Goal: Contribute content: Contribute content

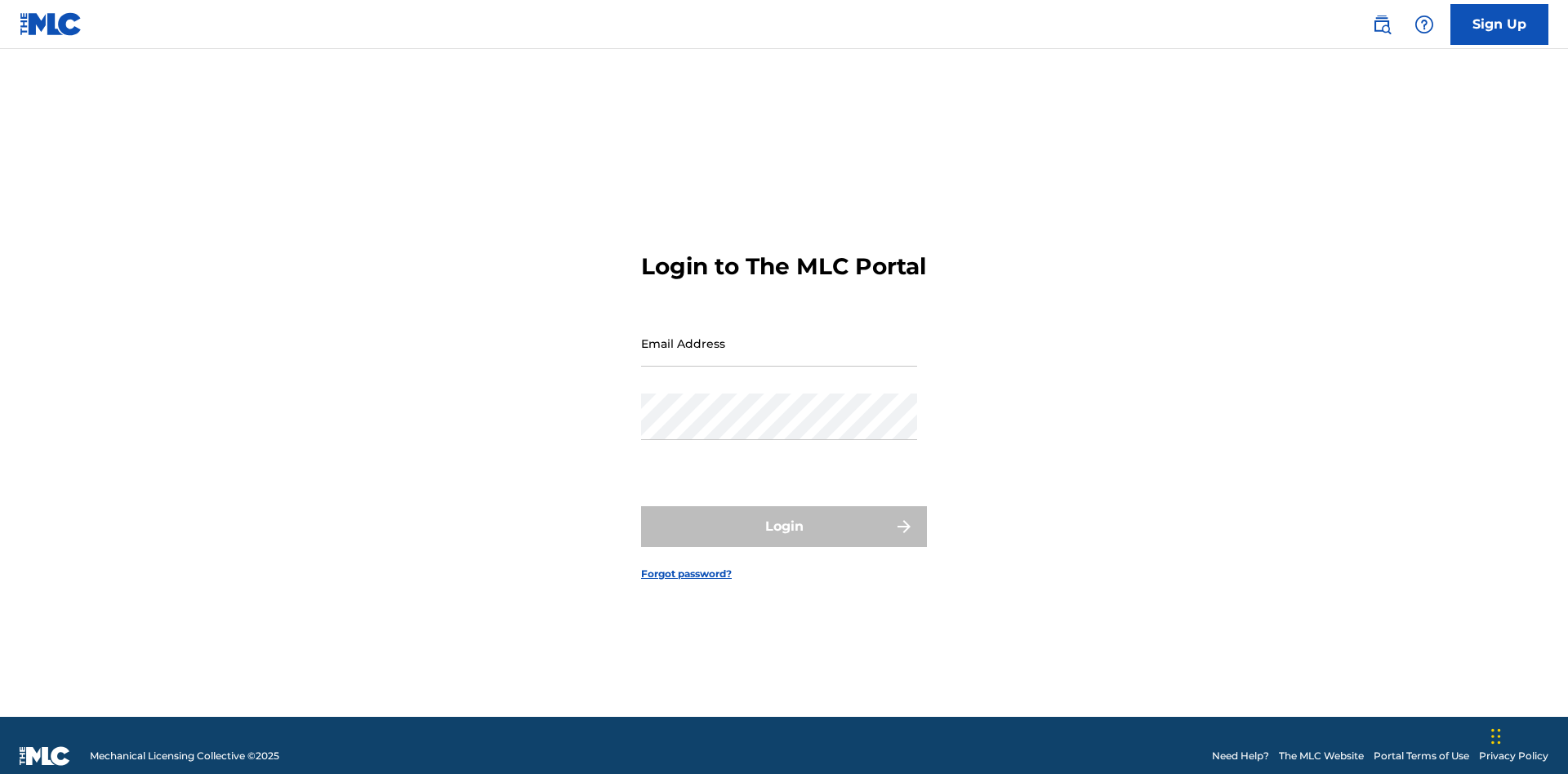
scroll to position [22, 0]
click at [779, 335] on input "Email Address" at bounding box center [778, 344] width 276 height 46
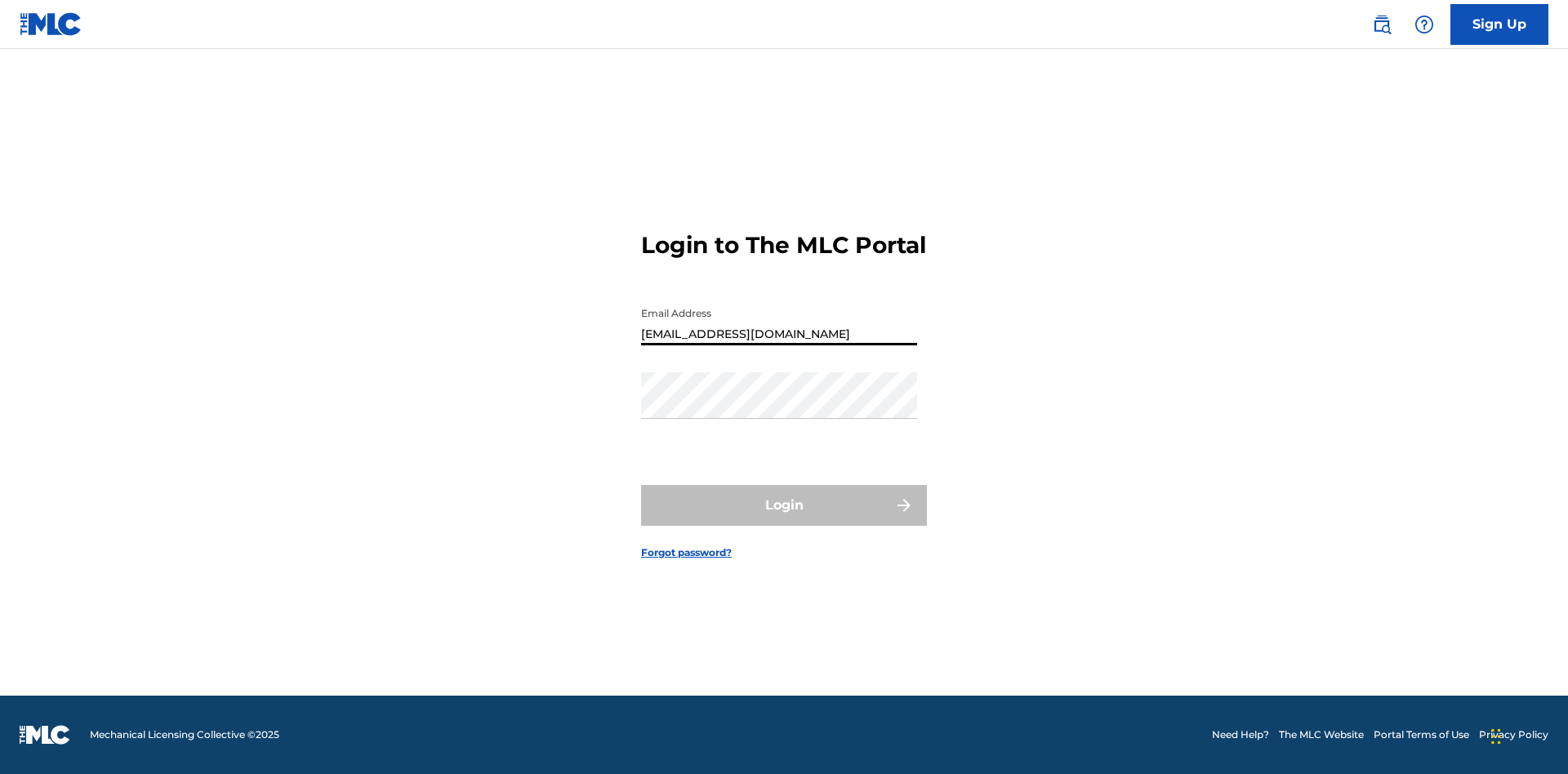
type input "[EMAIL_ADDRESS][DOMAIN_NAME]"
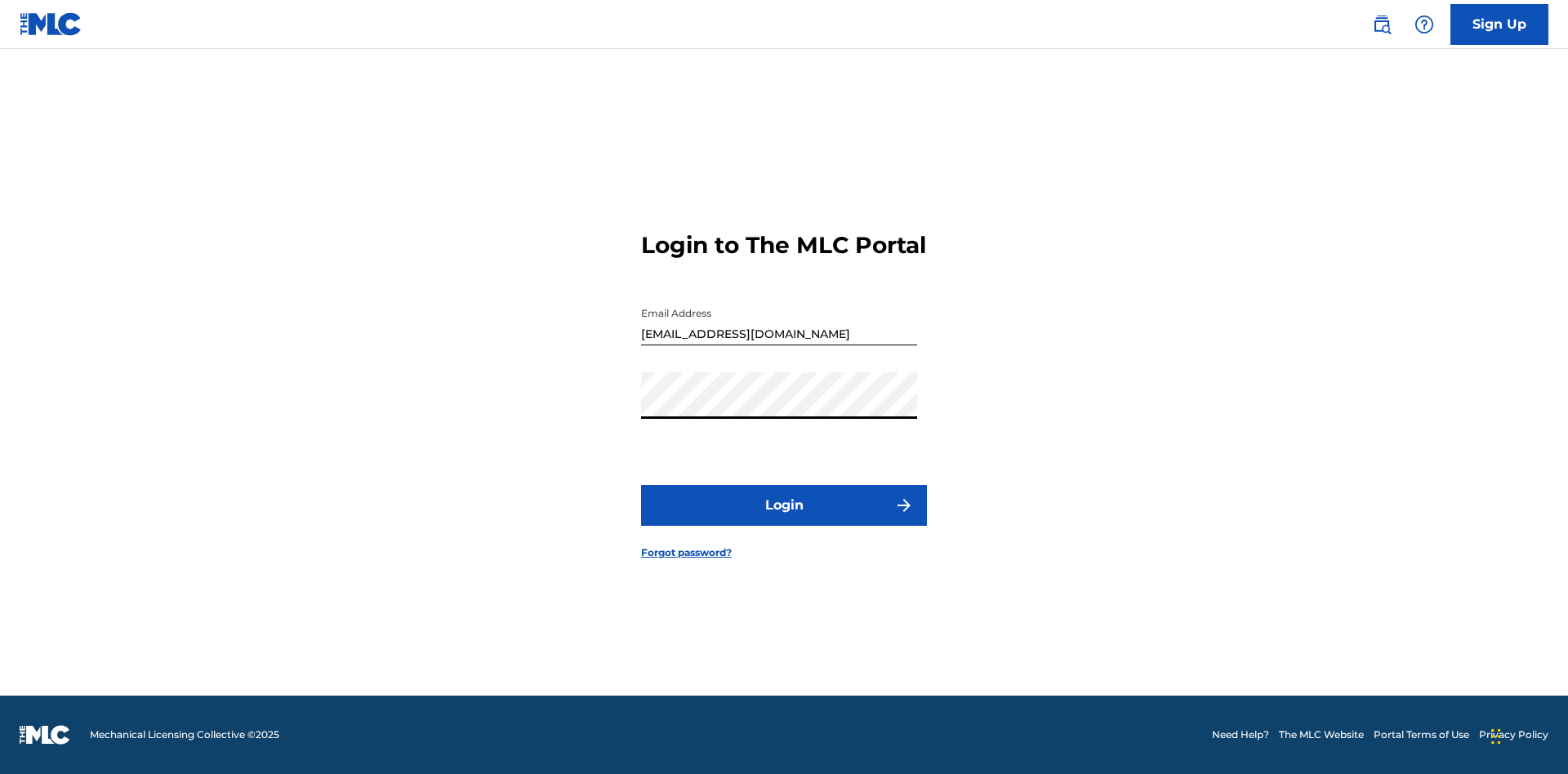
click at [784, 519] on button "Login" at bounding box center [783, 505] width 286 height 41
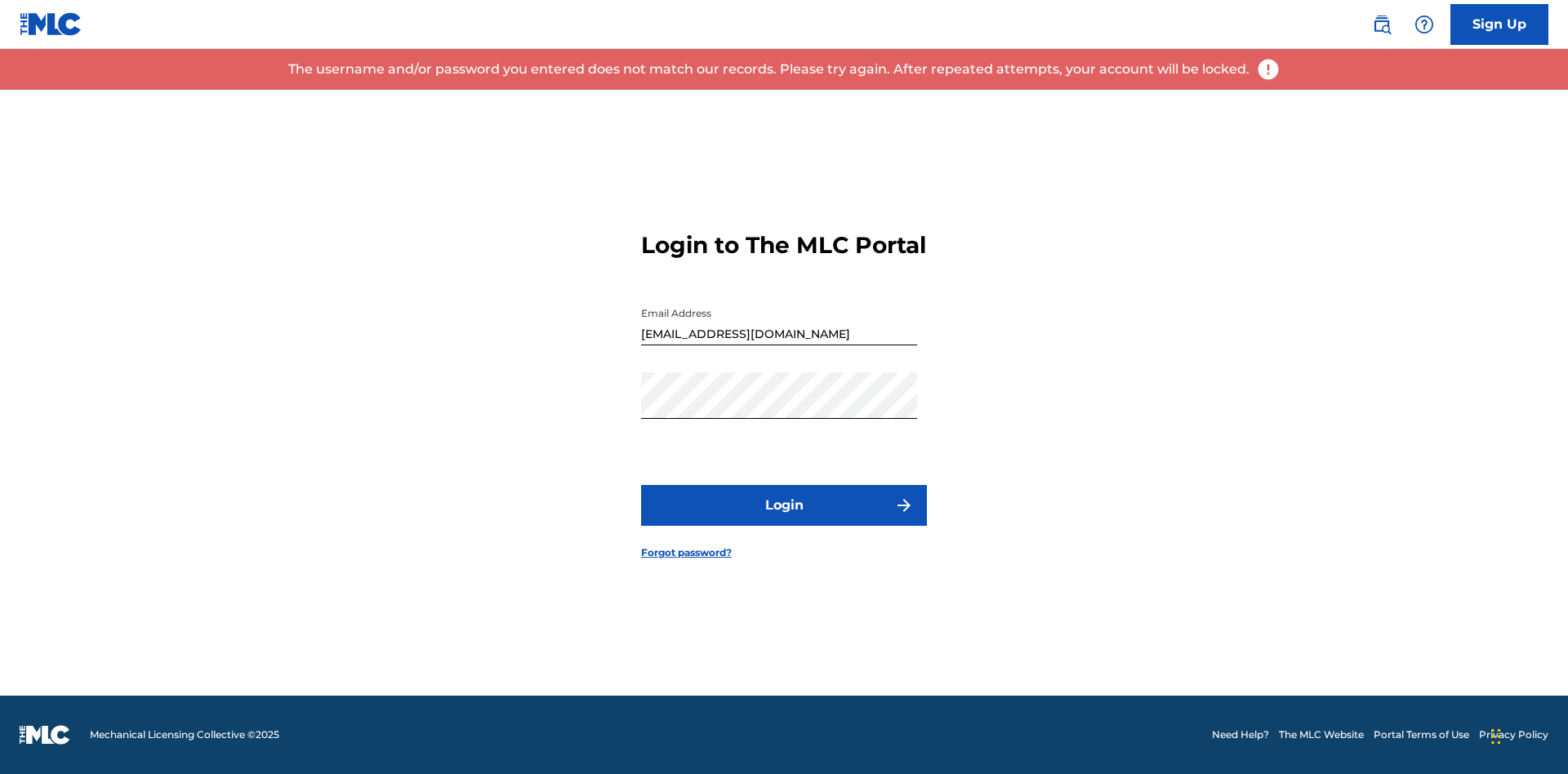
click at [779, 335] on input "[EMAIL_ADDRESS][DOMAIN_NAME]" at bounding box center [778, 322] width 276 height 46
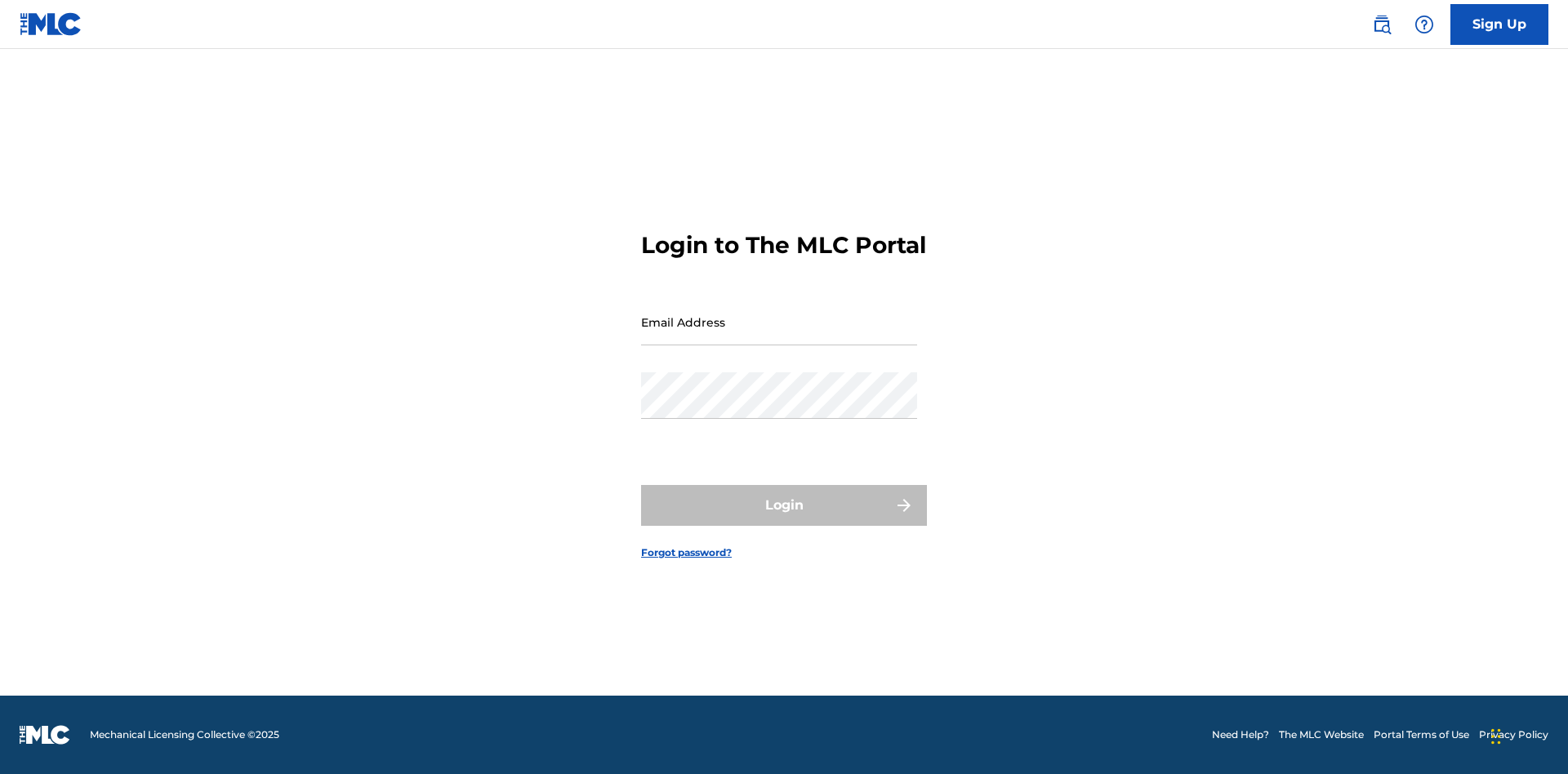
click at [779, 335] on input "Email Address" at bounding box center [778, 322] width 276 height 46
type input "[EMAIL_ADDRESS][DOMAIN_NAME]"
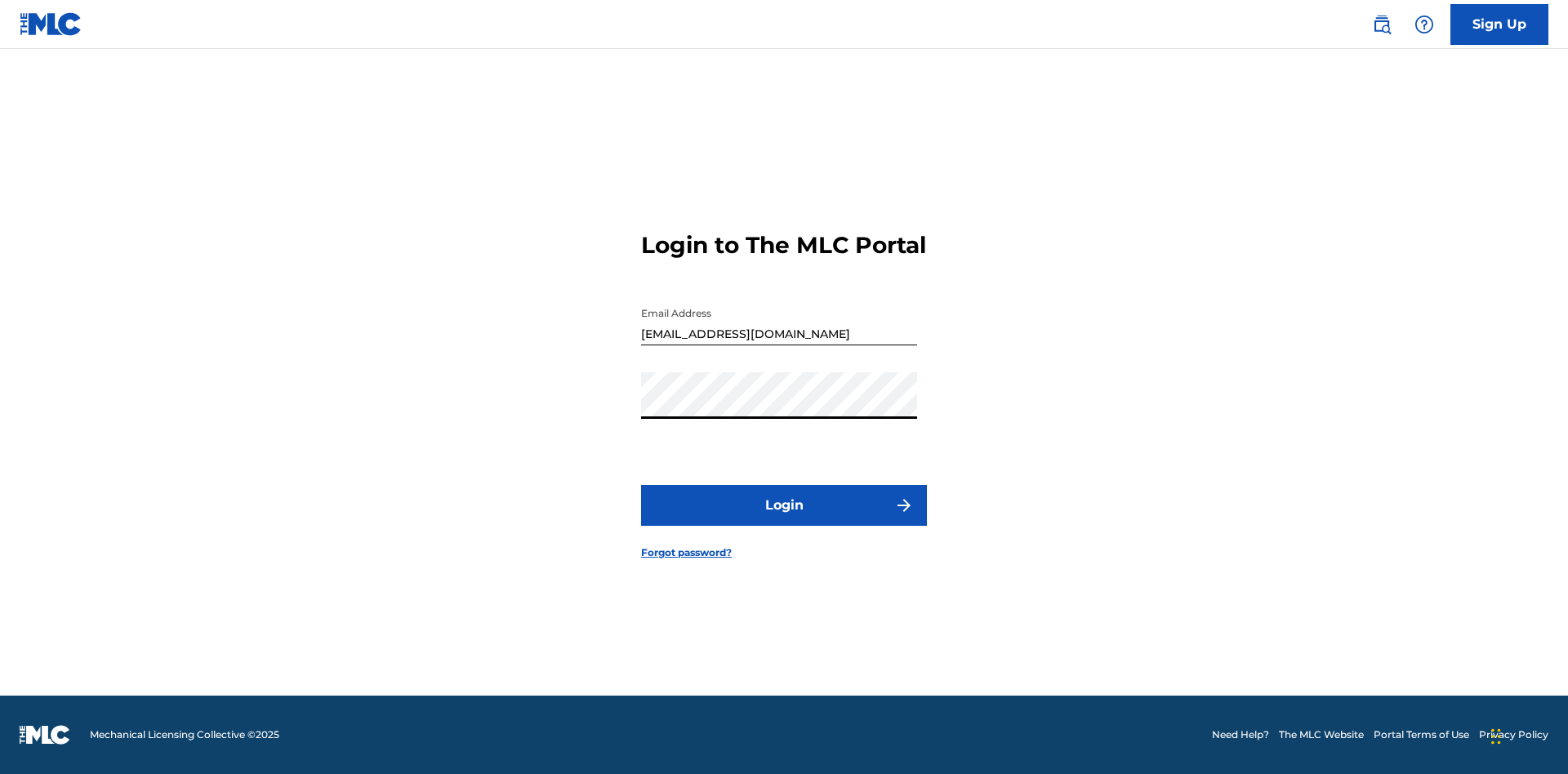
click at [784, 519] on button "Login" at bounding box center [783, 505] width 286 height 41
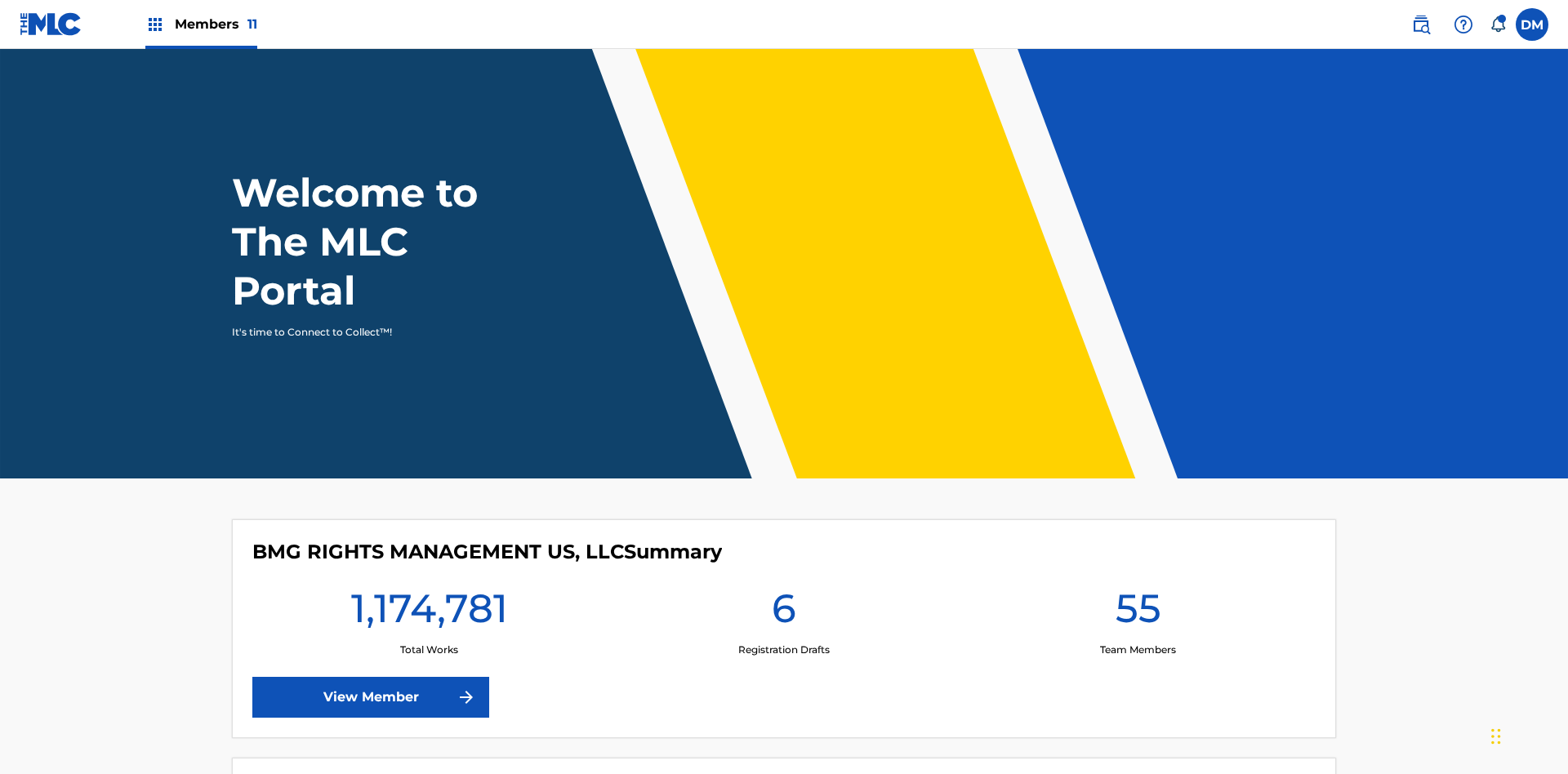
click at [201, 24] on span "Members 11" at bounding box center [216, 24] width 83 height 19
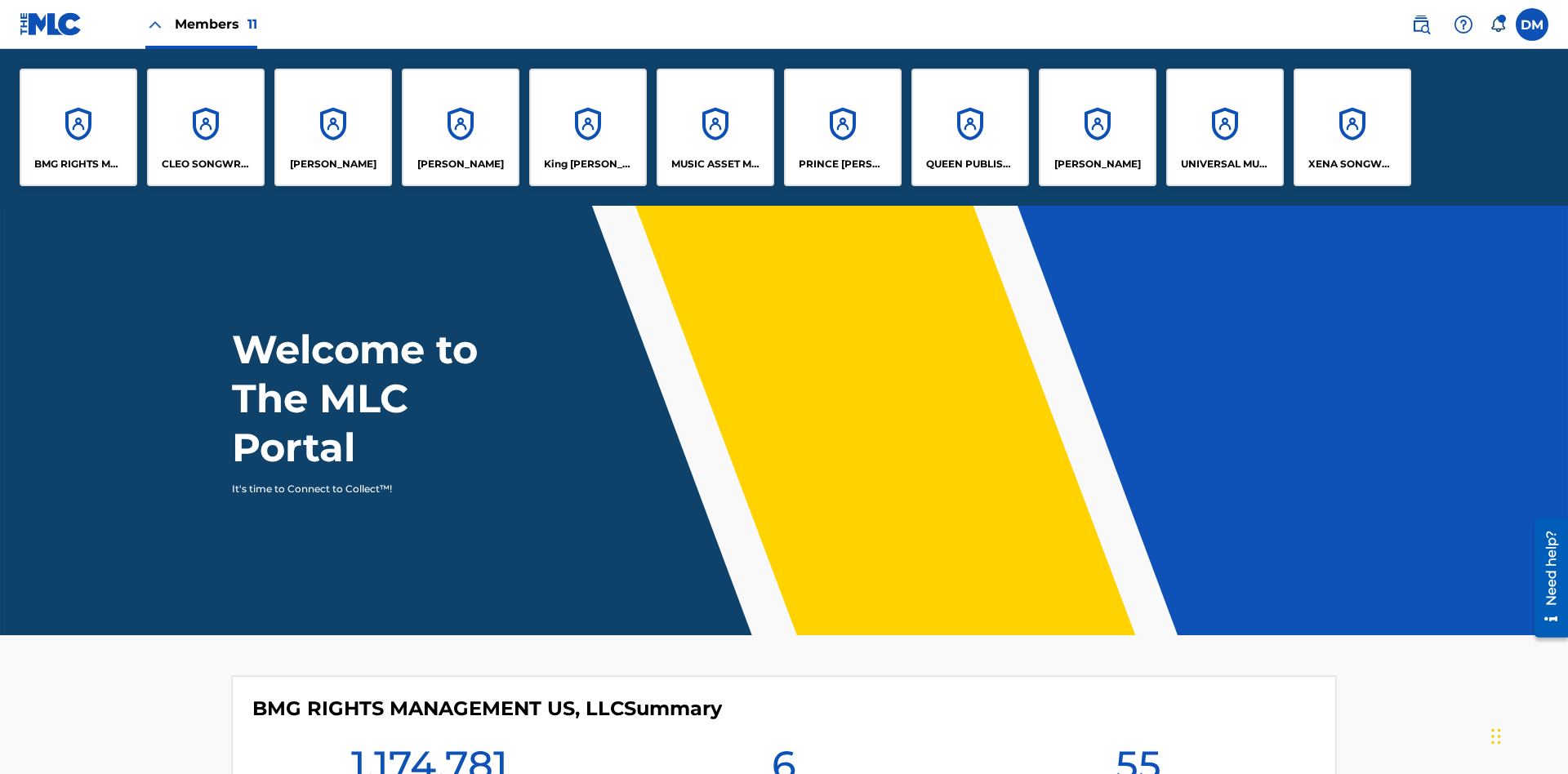
click at [1224, 164] on p "UNIVERSAL MUSIC PUB GROUP" at bounding box center [1226, 164] width 89 height 15
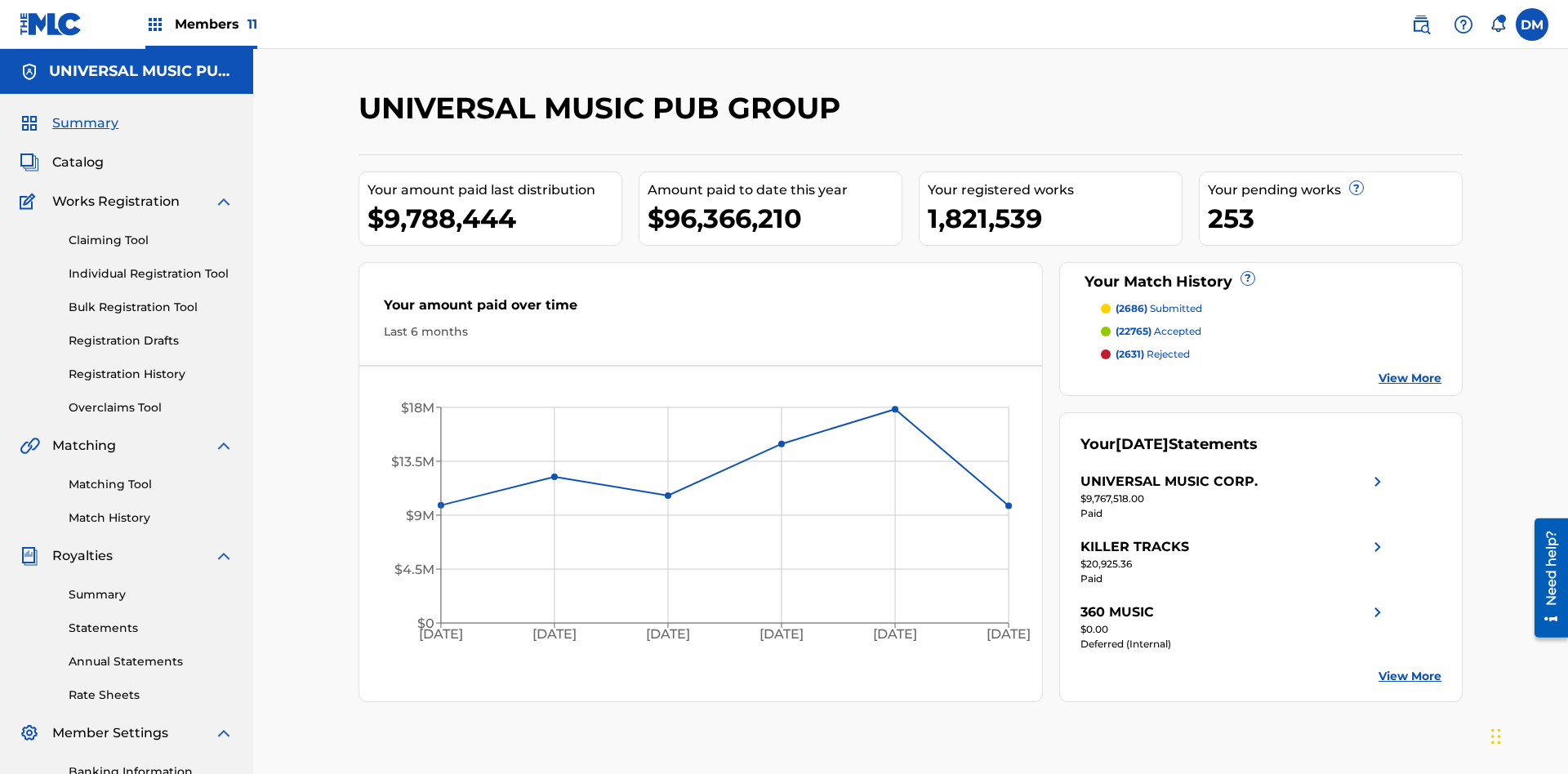
click at [152, 266] on link "Individual Registration Tool" at bounding box center [151, 274] width 165 height 17
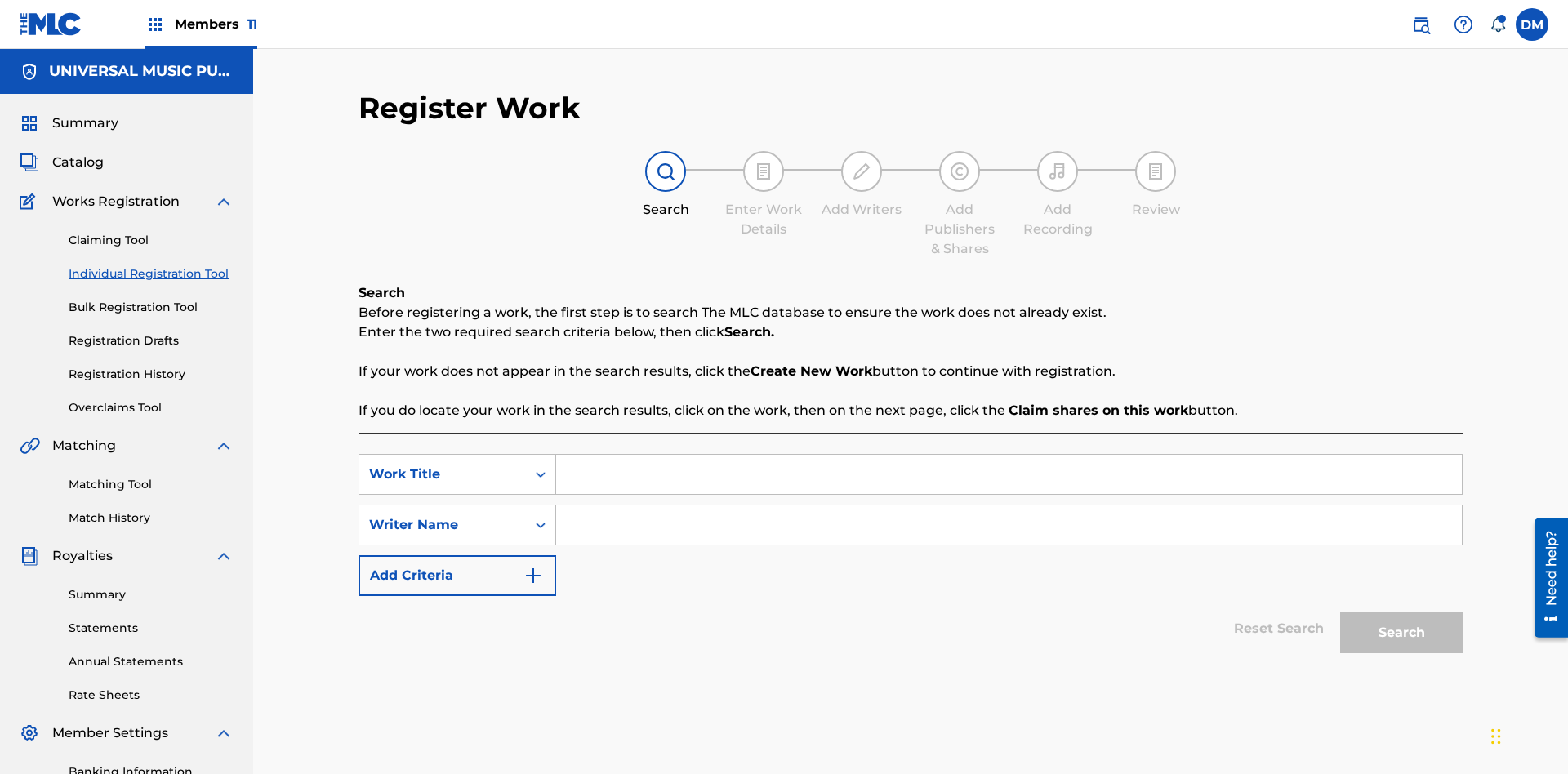
click at [1008, 455] on input "Search Form" at bounding box center [1009, 474] width 906 height 39
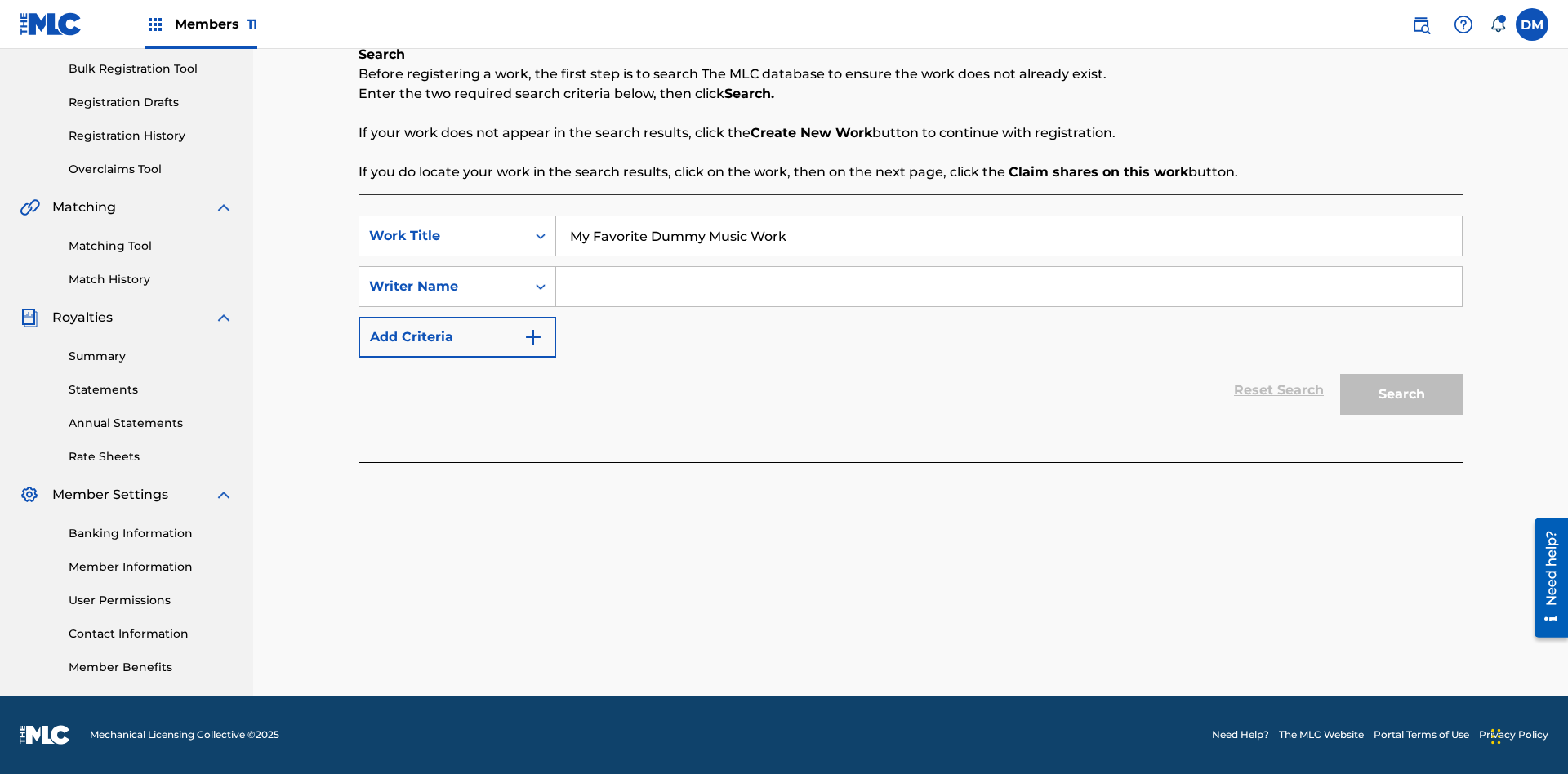
type input "My Favorite Dummy Music Work"
click at [1008, 286] on input "Search Form" at bounding box center [1009, 286] width 906 height 39
type input "1234567890"
click at [1402, 395] on button "Search" at bounding box center [1402, 394] width 123 height 41
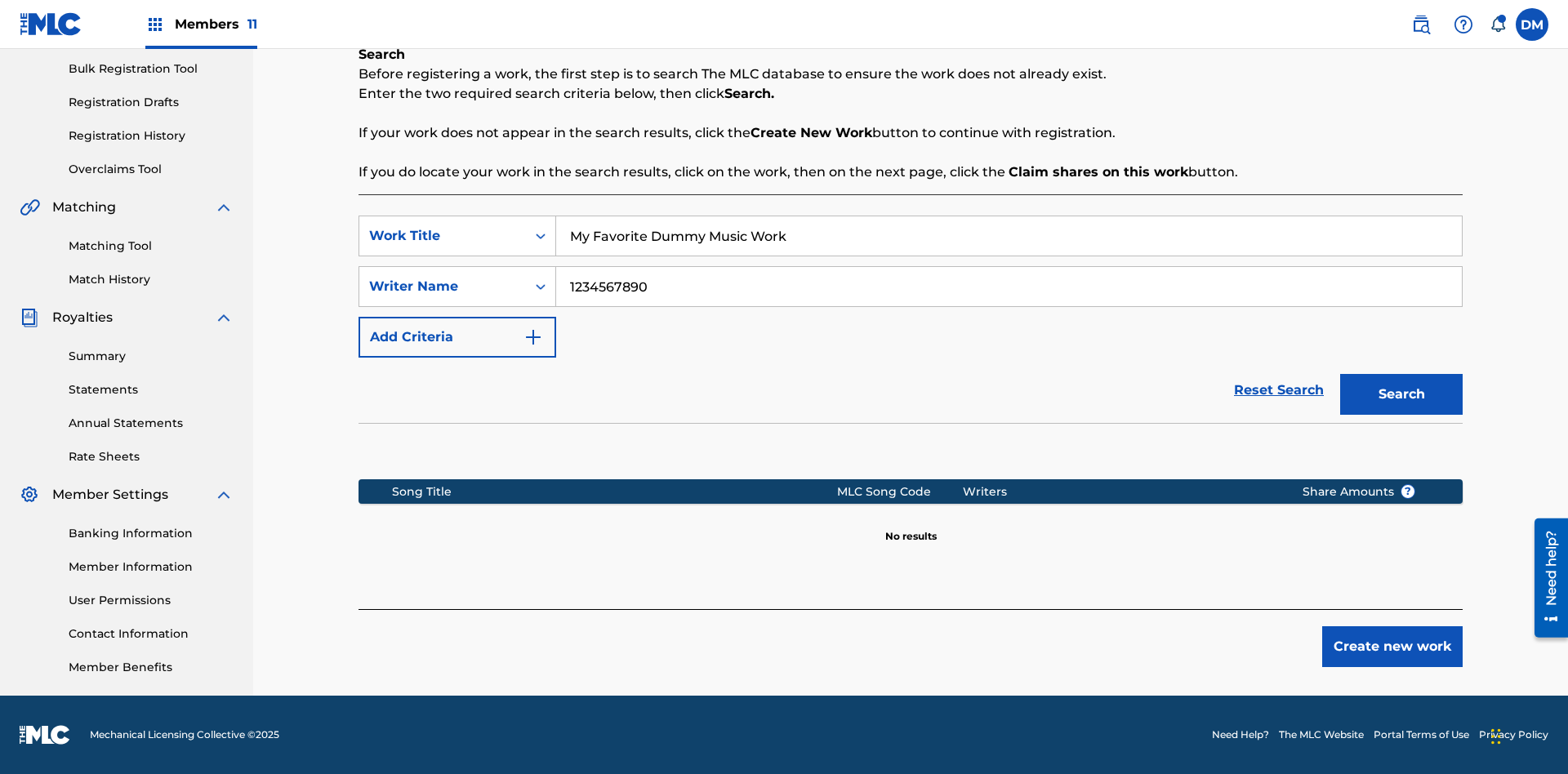
click at [1392, 647] on button "Create new work" at bounding box center [1392, 647] width 141 height 41
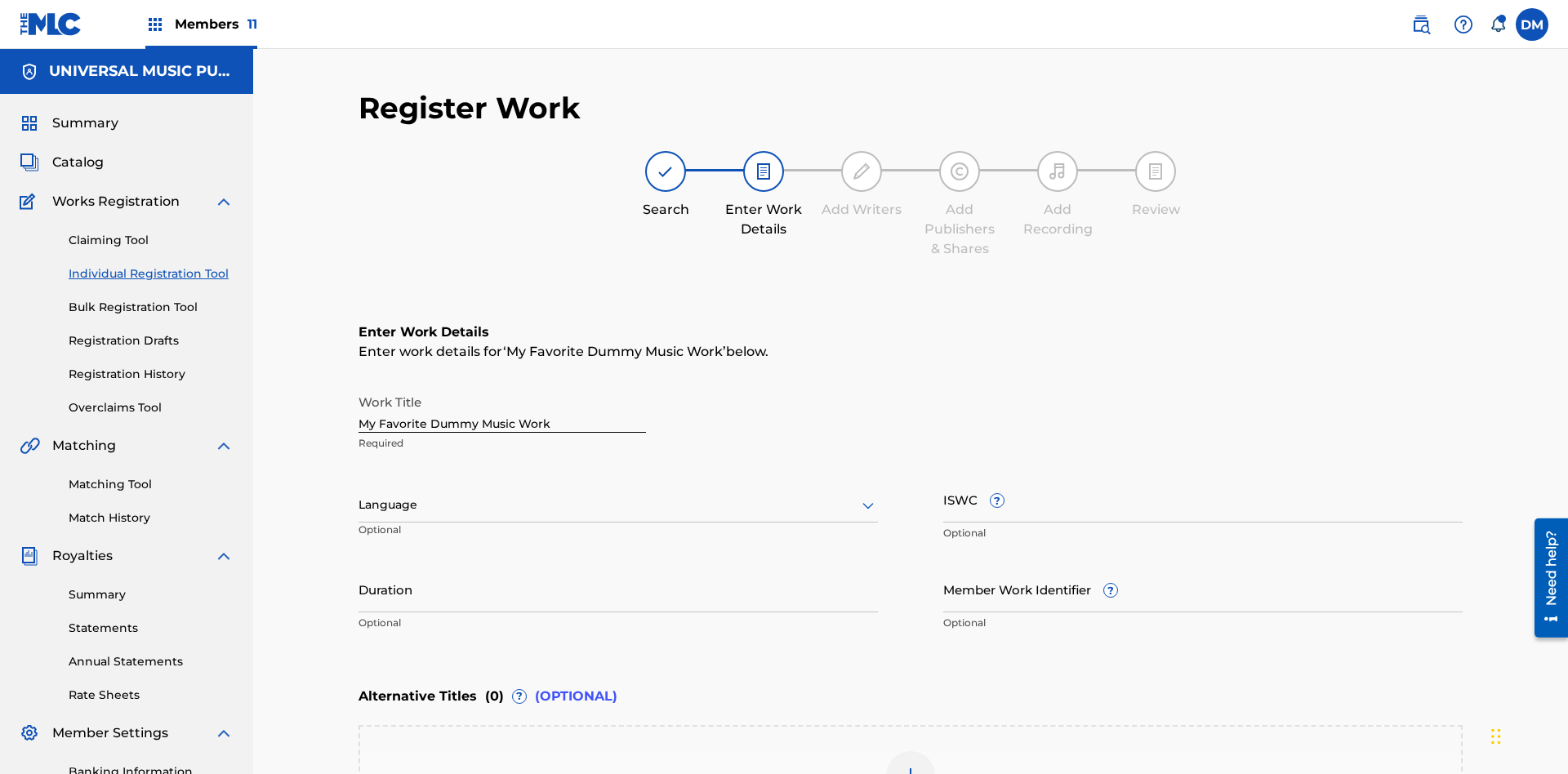
scroll to position [249, 0]
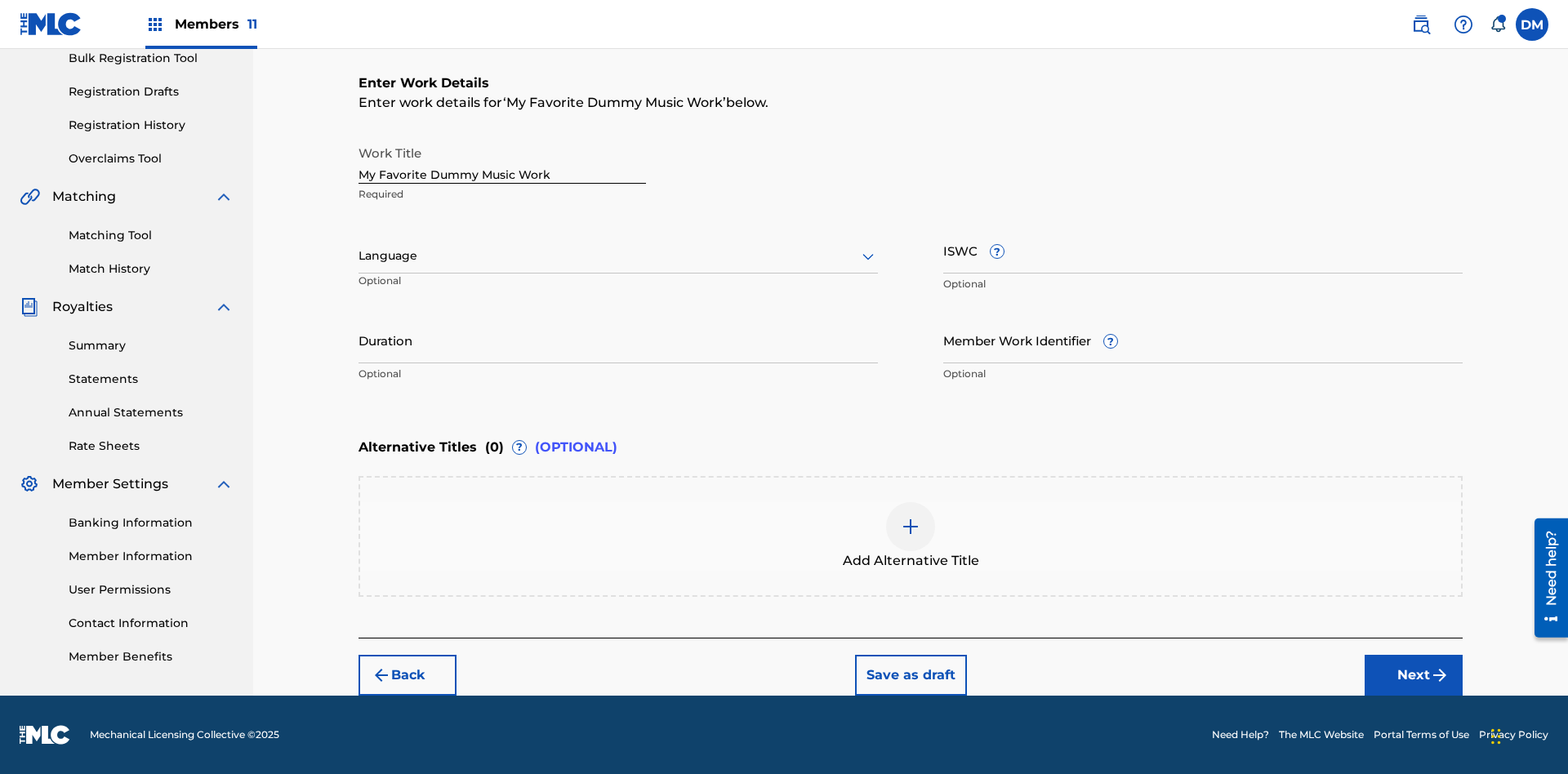
click at [1414, 675] on button "Next" at bounding box center [1414, 675] width 98 height 41
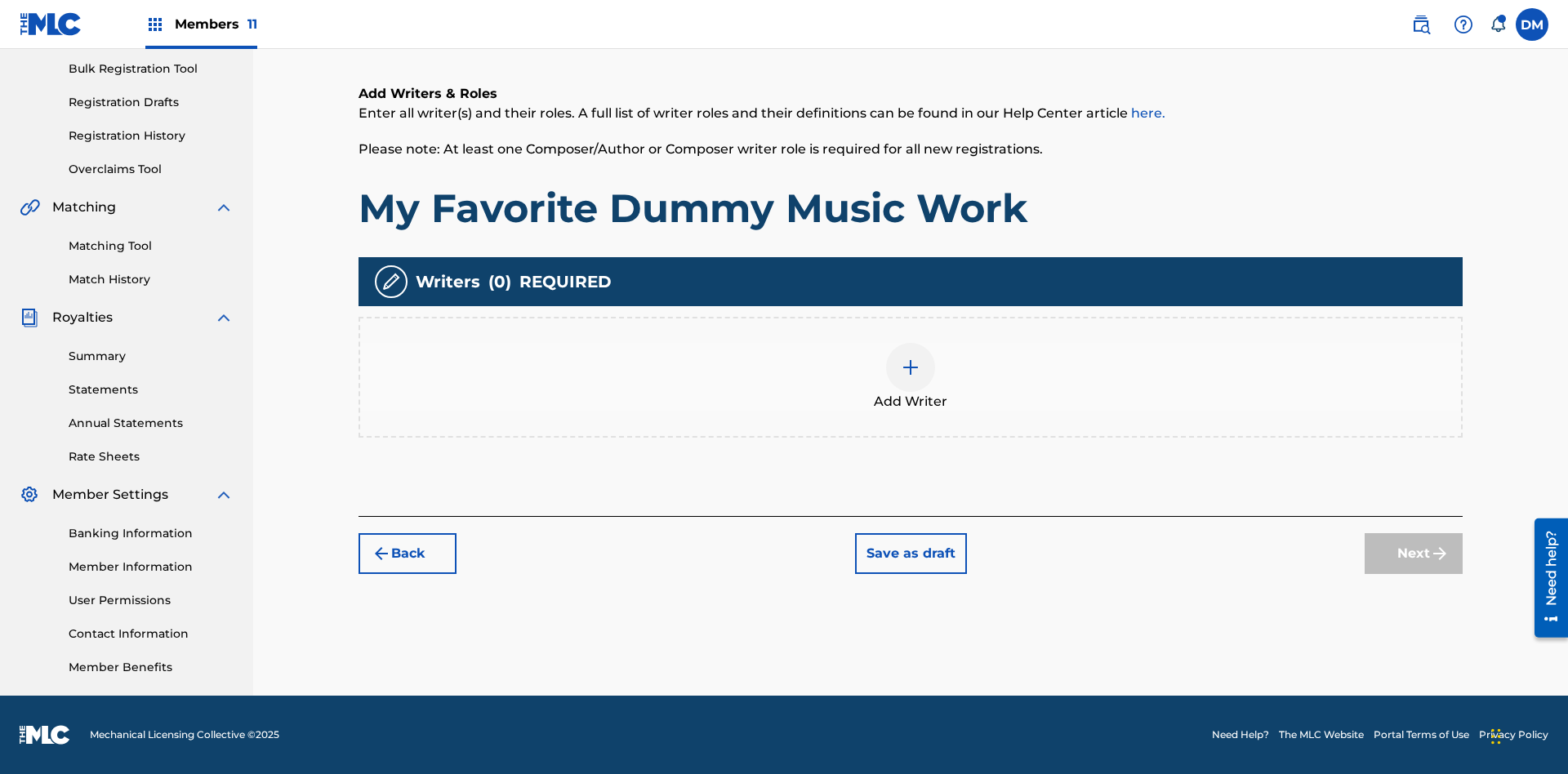
click at [911, 377] on img at bounding box center [911, 368] width 20 height 20
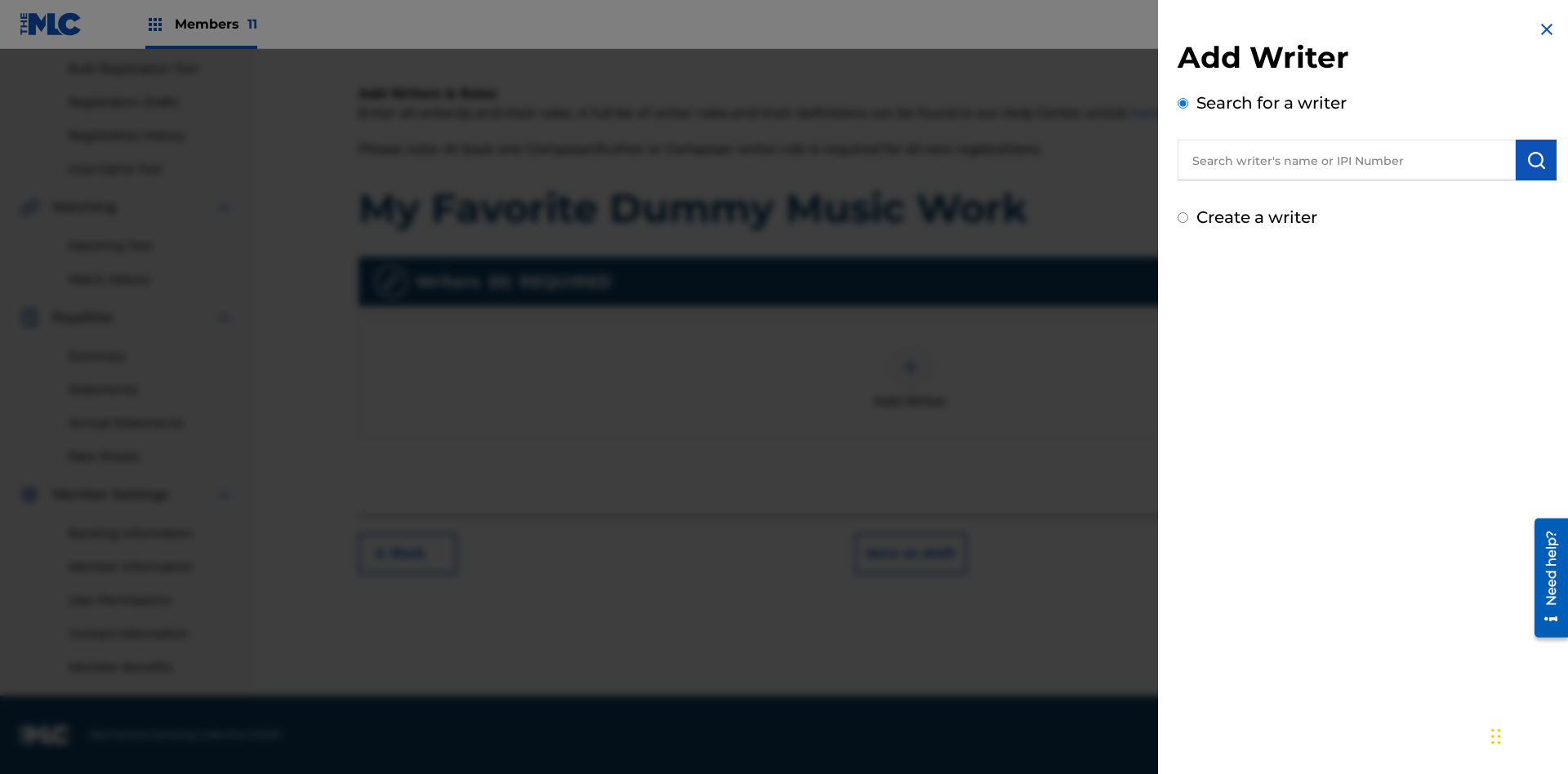
click at [1347, 160] on input "text" at bounding box center [1347, 160] width 338 height 41
type input "[PERSON_NAME]"
click at [1537, 160] on img "submit" at bounding box center [1537, 161] width 20 height 20
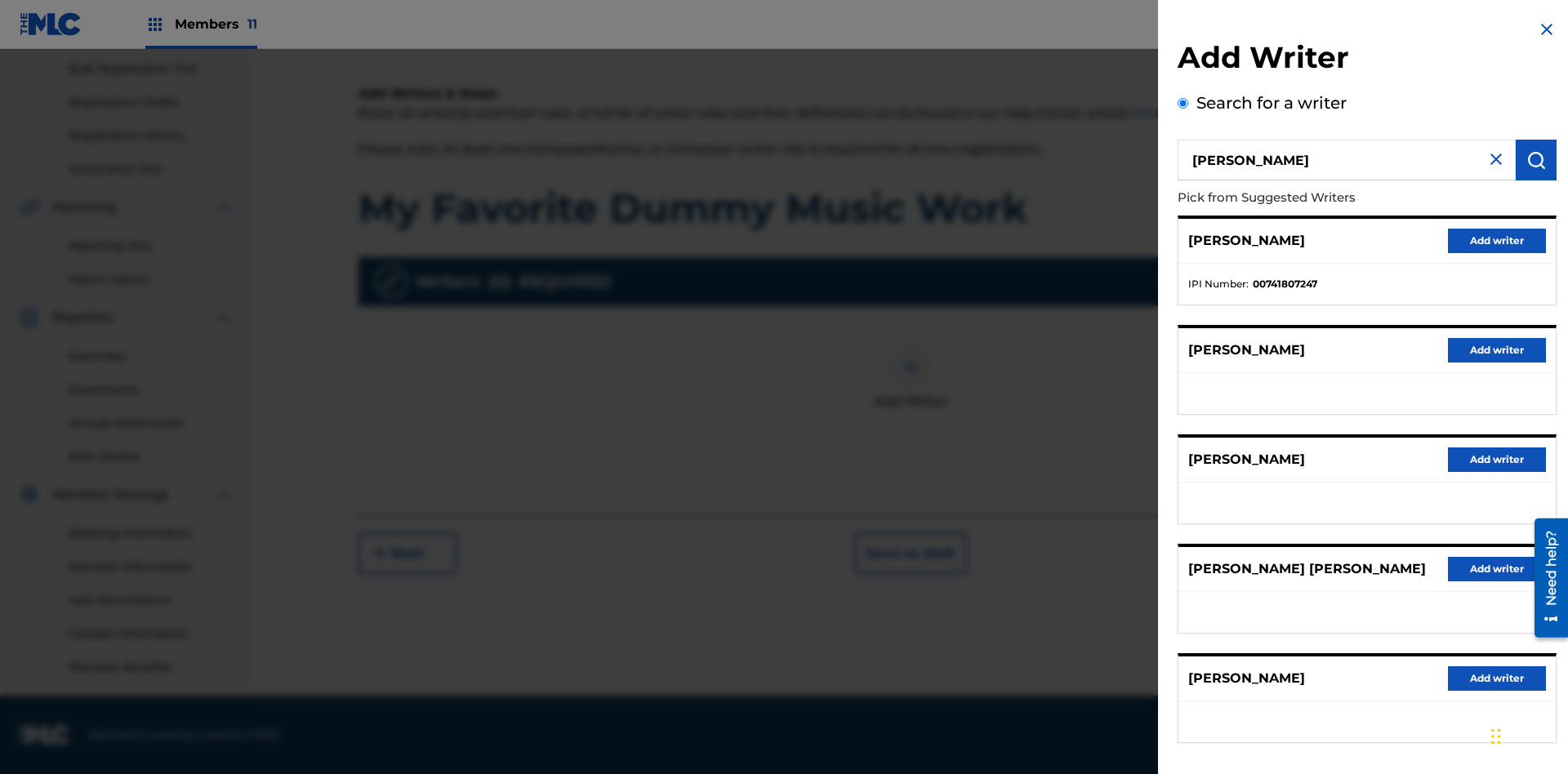
click at [1497, 240] on button "Add writer" at bounding box center [1497, 241] width 98 height 25
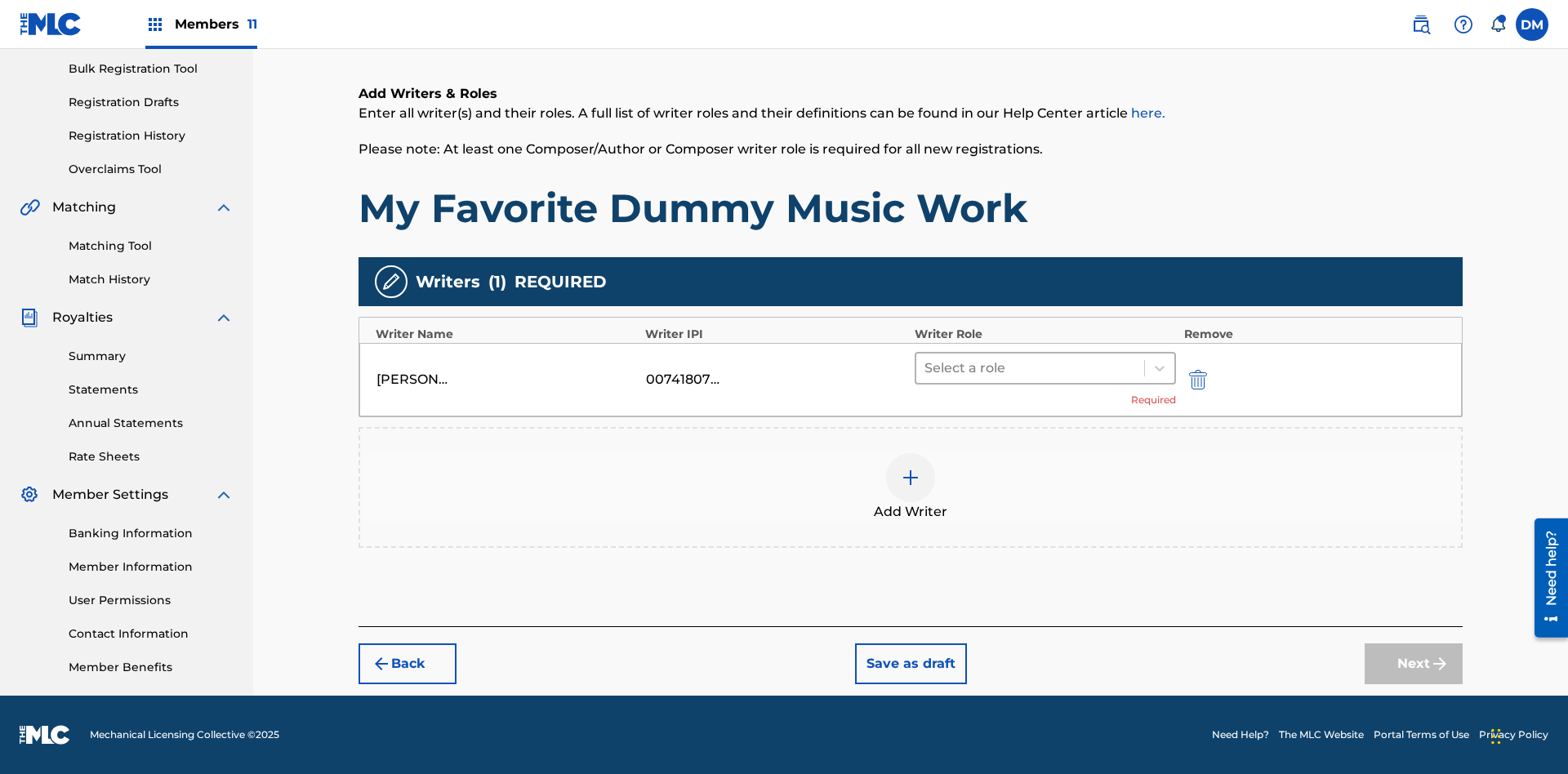
click at [926, 368] on input "text" at bounding box center [926, 368] width 3 height 20
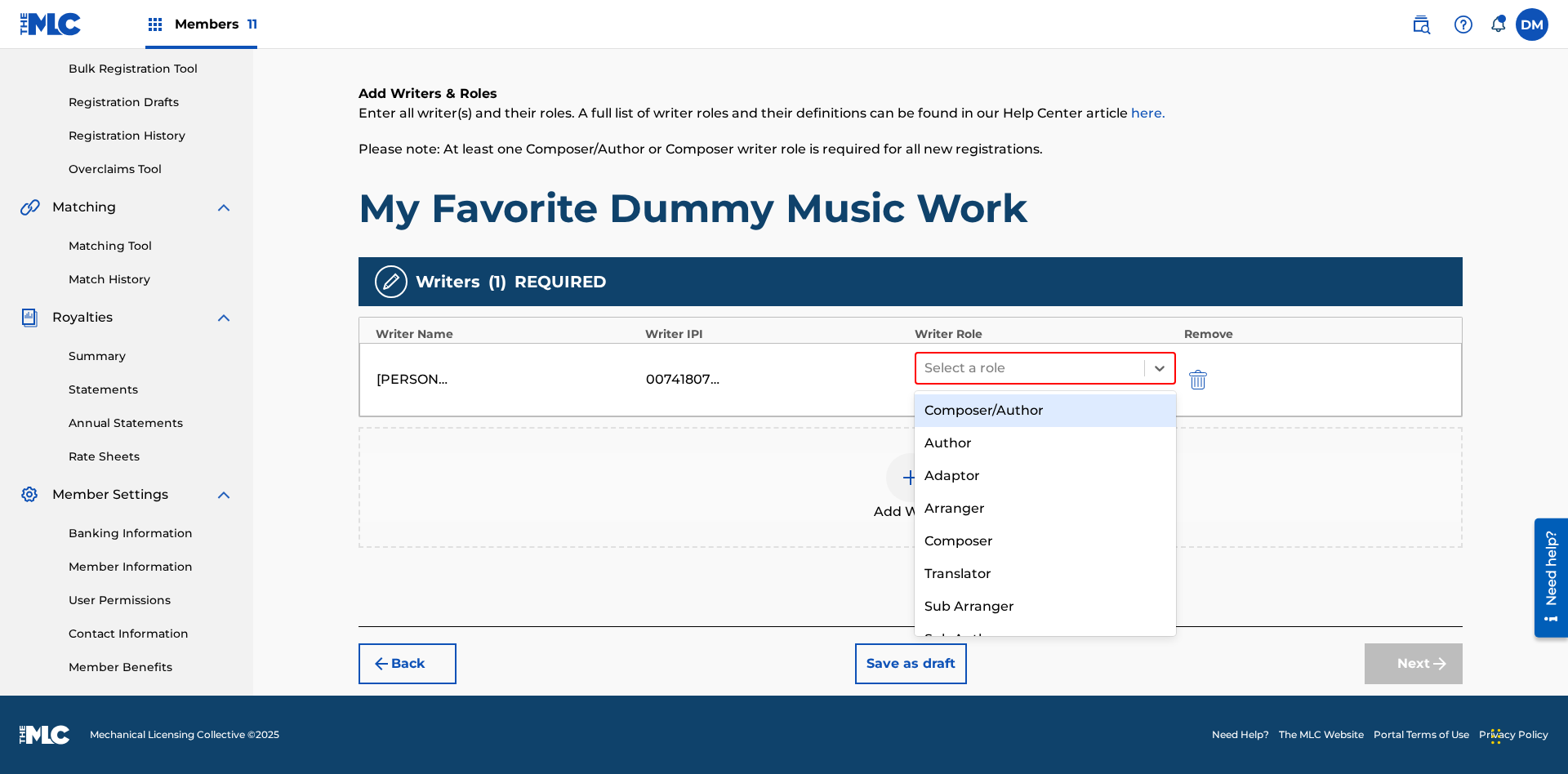
click at [1045, 541] on div "Composer" at bounding box center [1046, 541] width 262 height 32
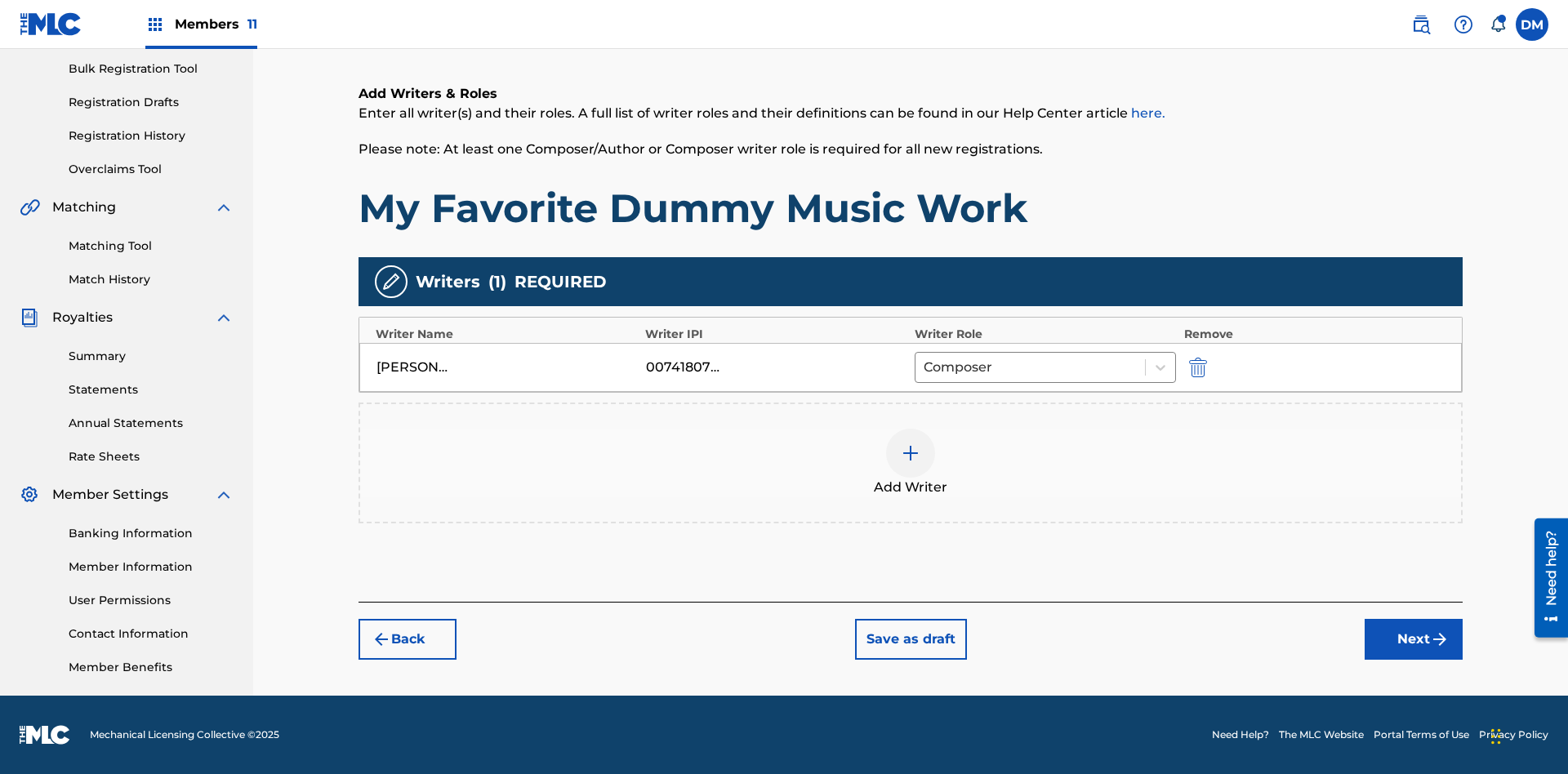
click at [1414, 639] on button "Next" at bounding box center [1414, 639] width 98 height 41
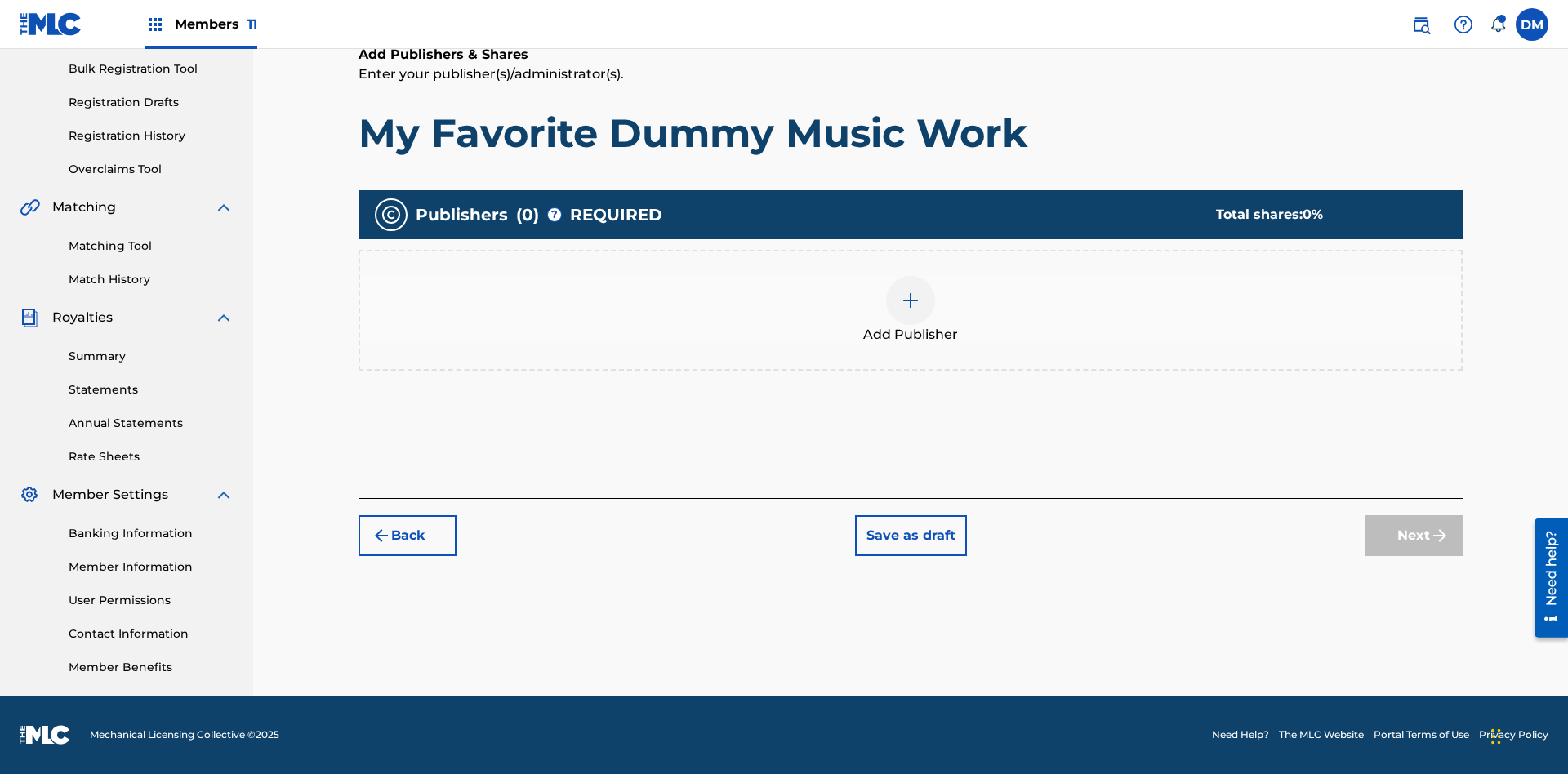
click at [911, 300] on img at bounding box center [911, 300] width 20 height 20
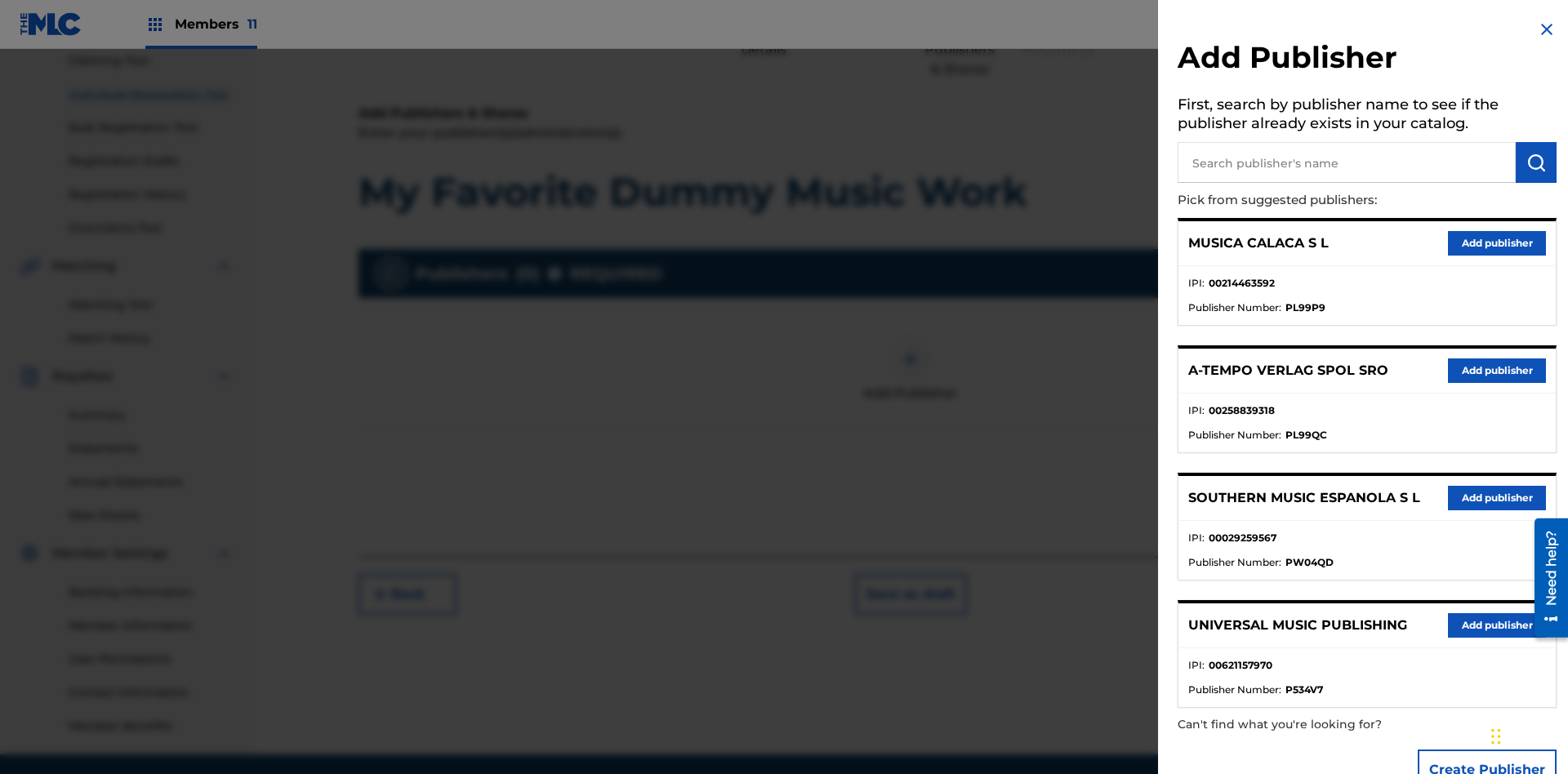
click at [1347, 162] on input "text" at bounding box center [1347, 162] width 338 height 41
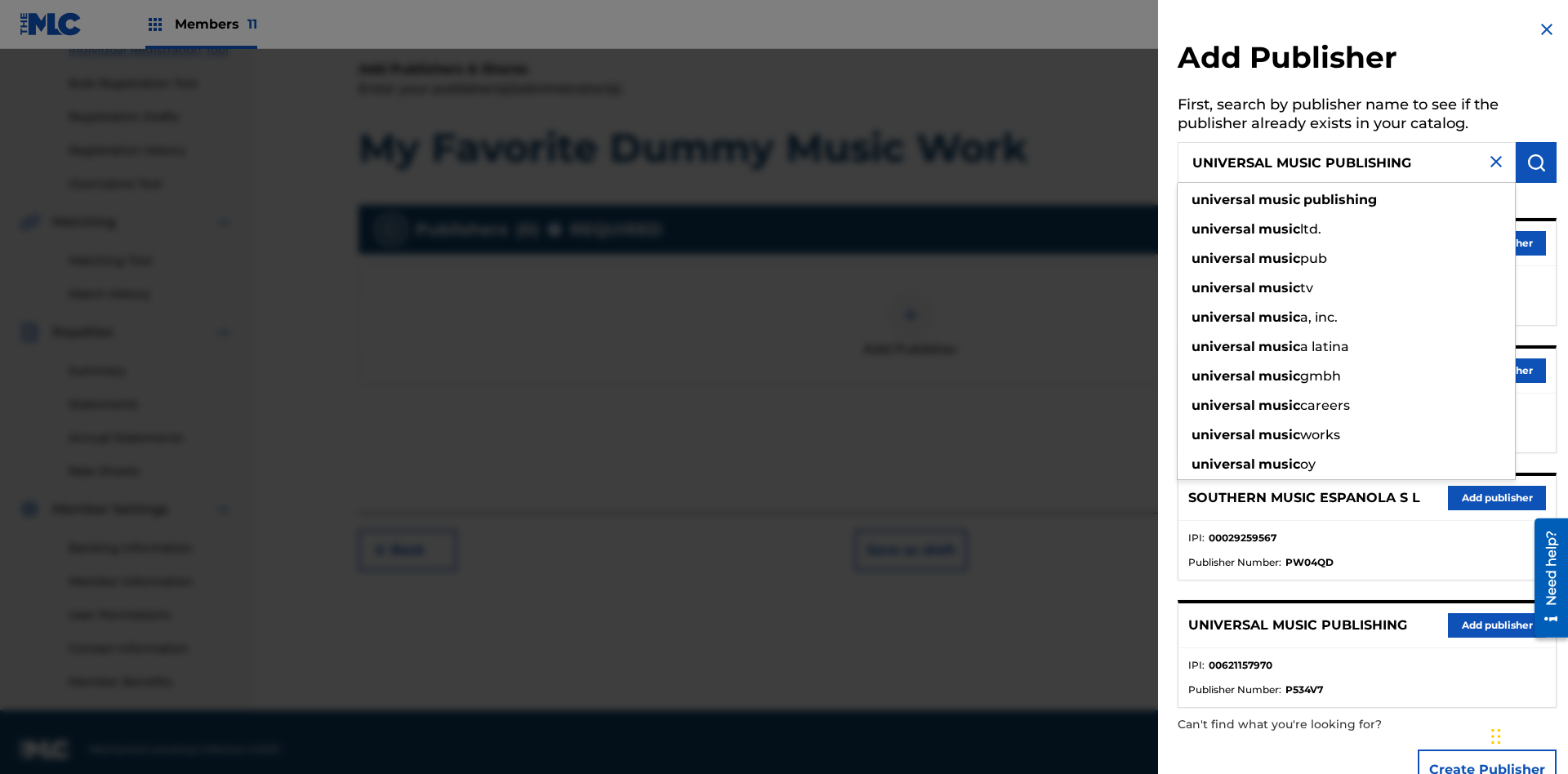
type input "UNIVERSAL MUSIC PUBLISHING"
click at [1537, 162] on img "submit" at bounding box center [1537, 162] width 20 height 20
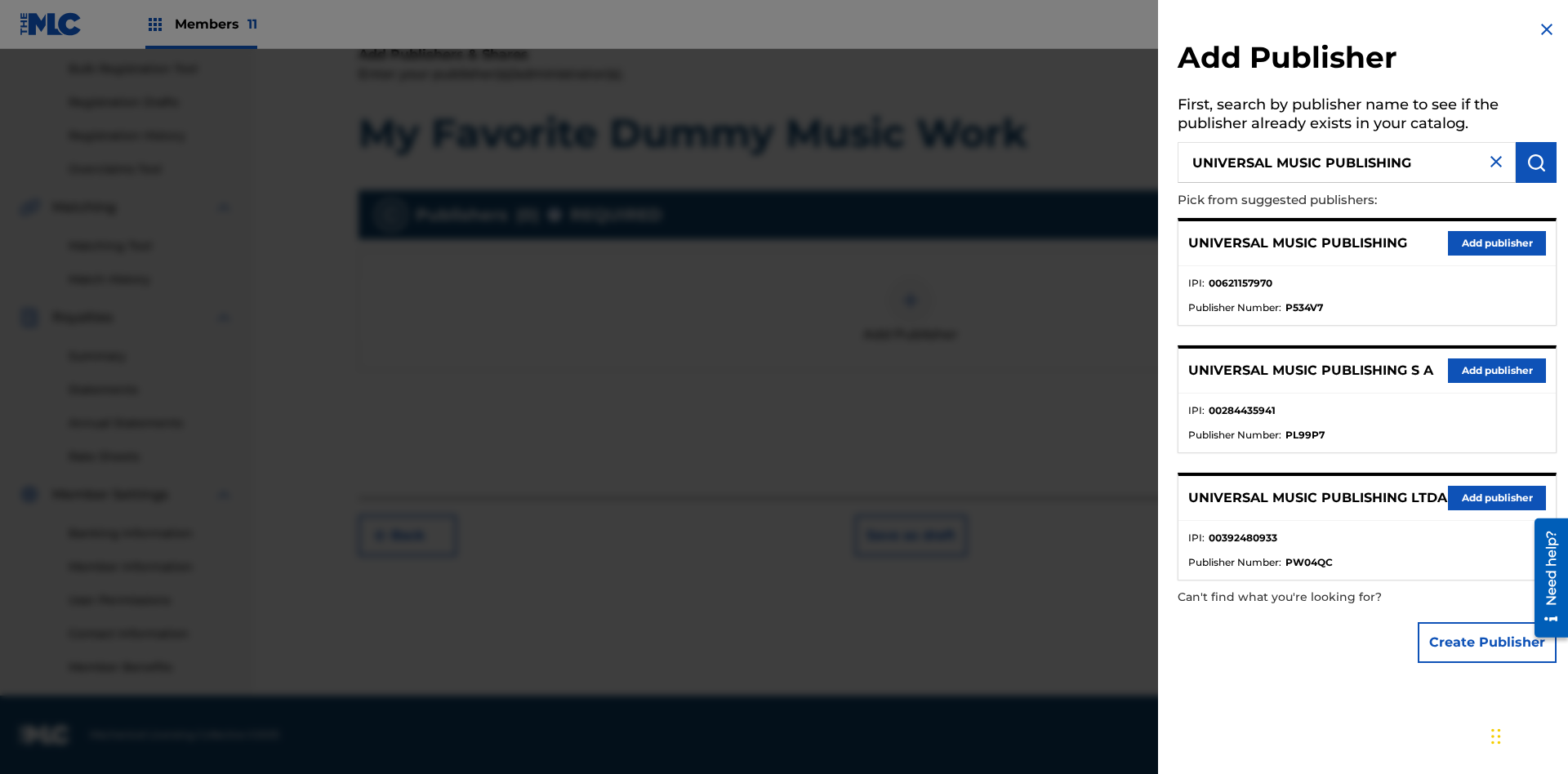
click at [1497, 243] on button "Add publisher" at bounding box center [1497, 243] width 98 height 25
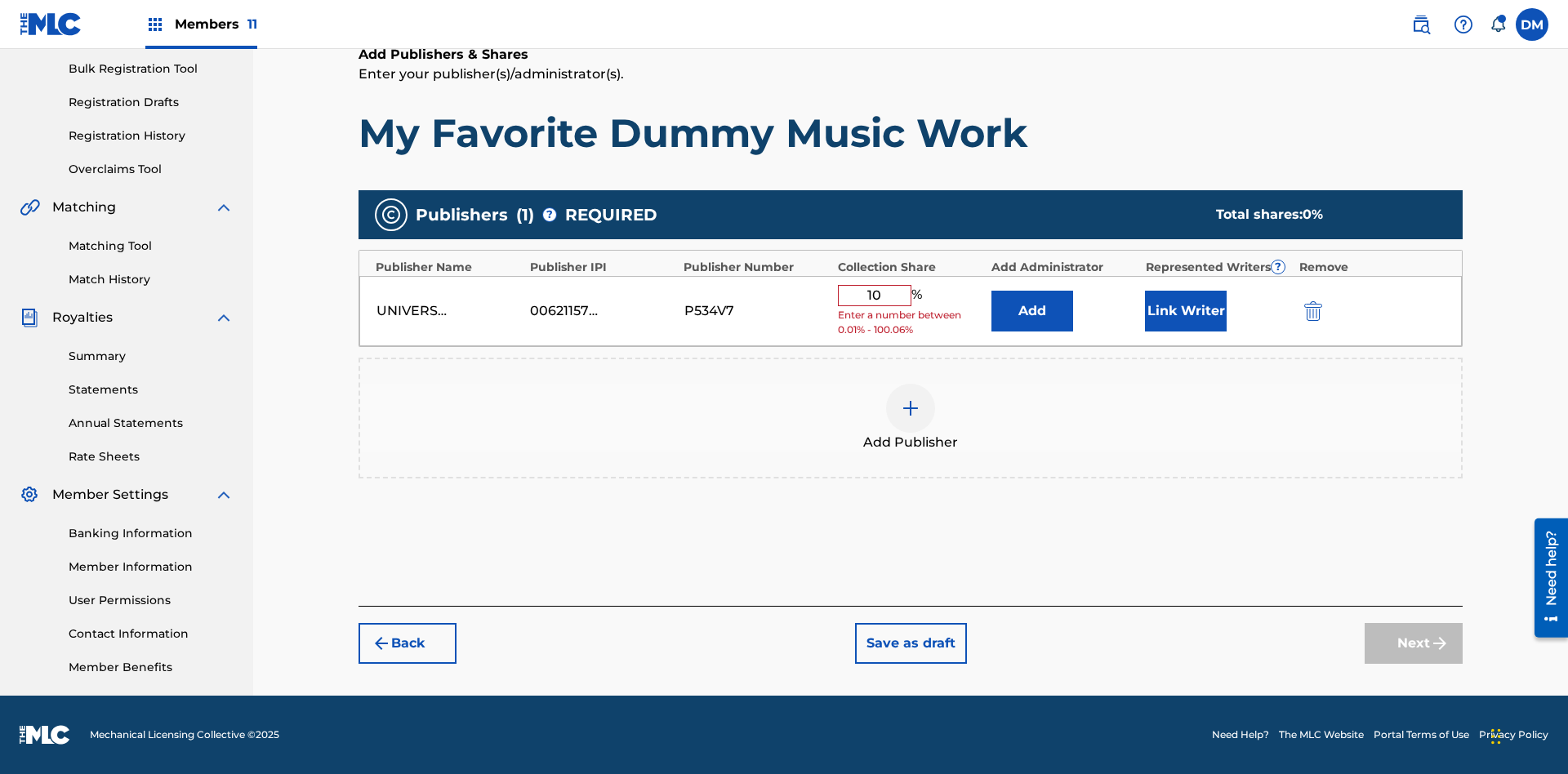
type input "100"
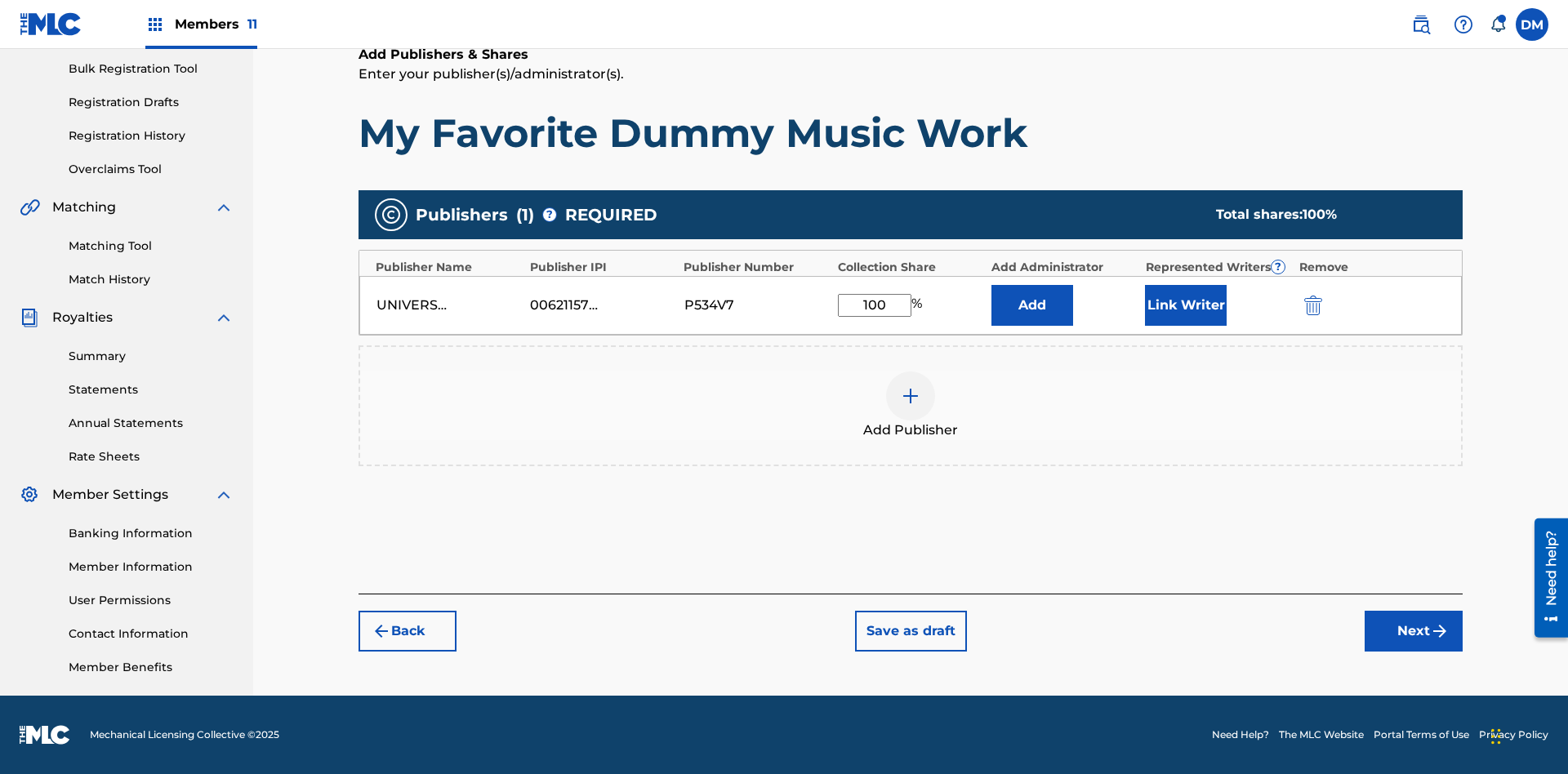
click at [1414, 632] on button "Next" at bounding box center [1414, 631] width 98 height 41
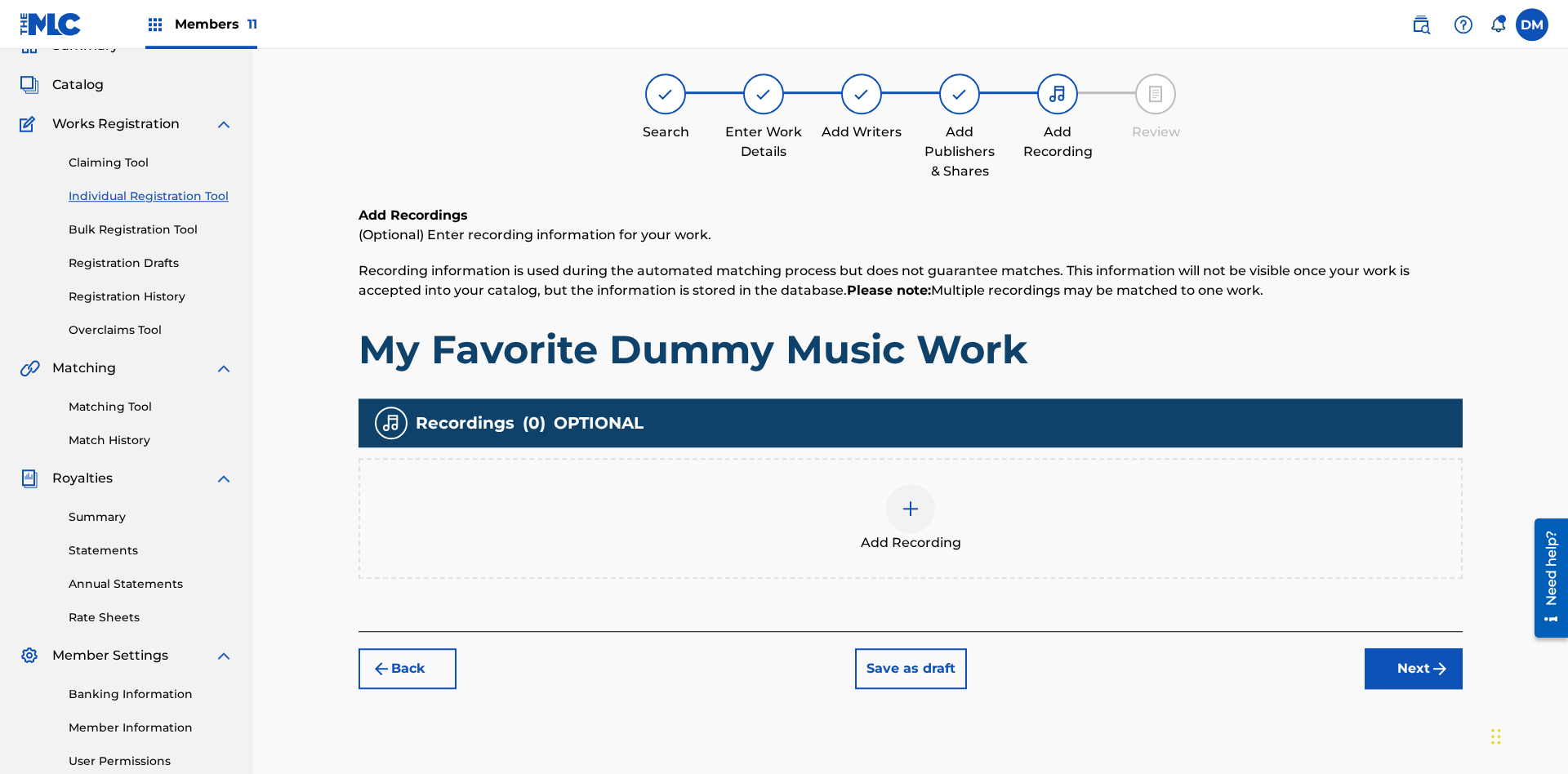
click at [1414, 648] on button "Next" at bounding box center [1414, 668] width 98 height 41
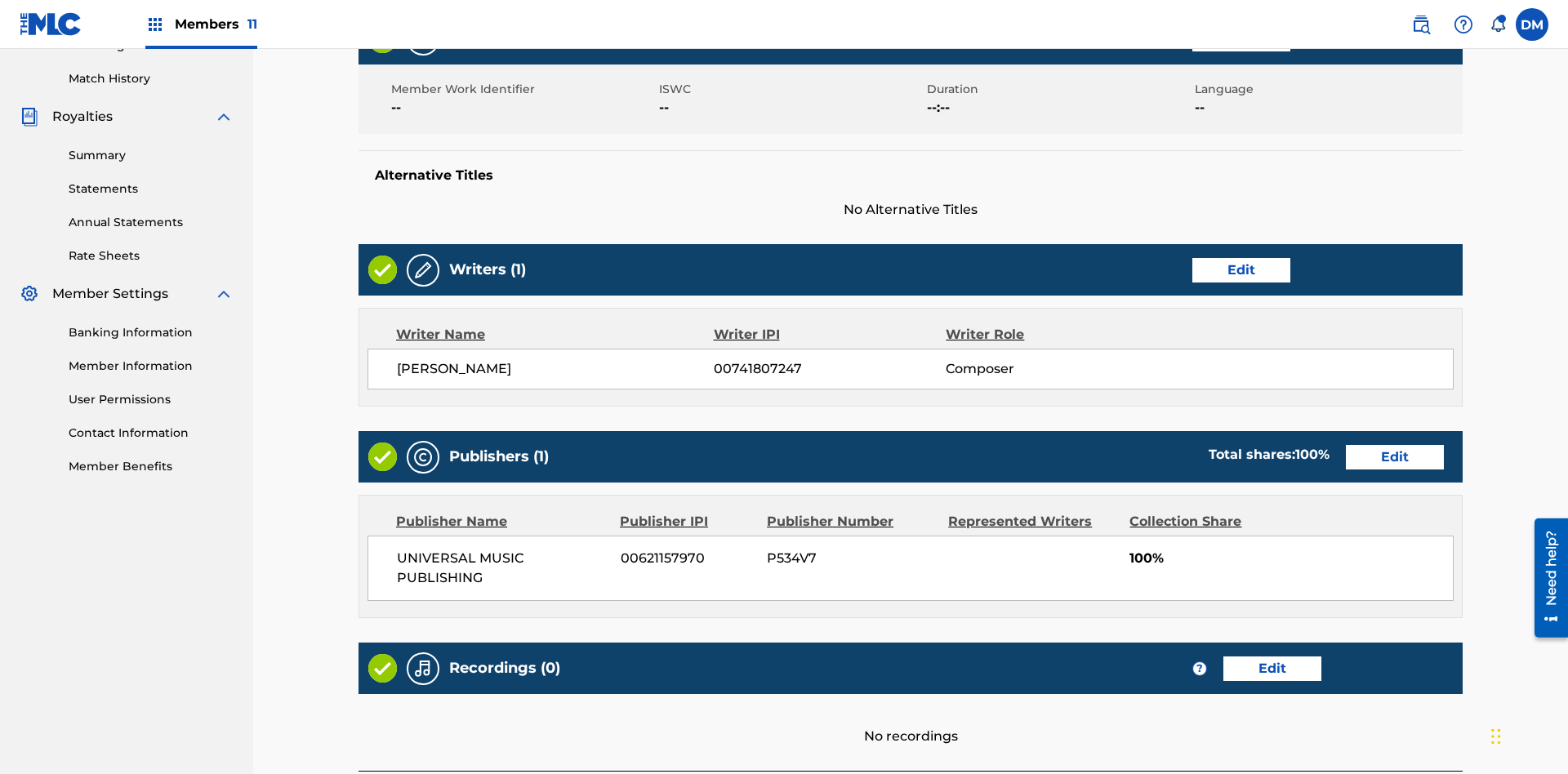
scroll to position [573, 0]
